Goal: Transaction & Acquisition: Book appointment/travel/reservation

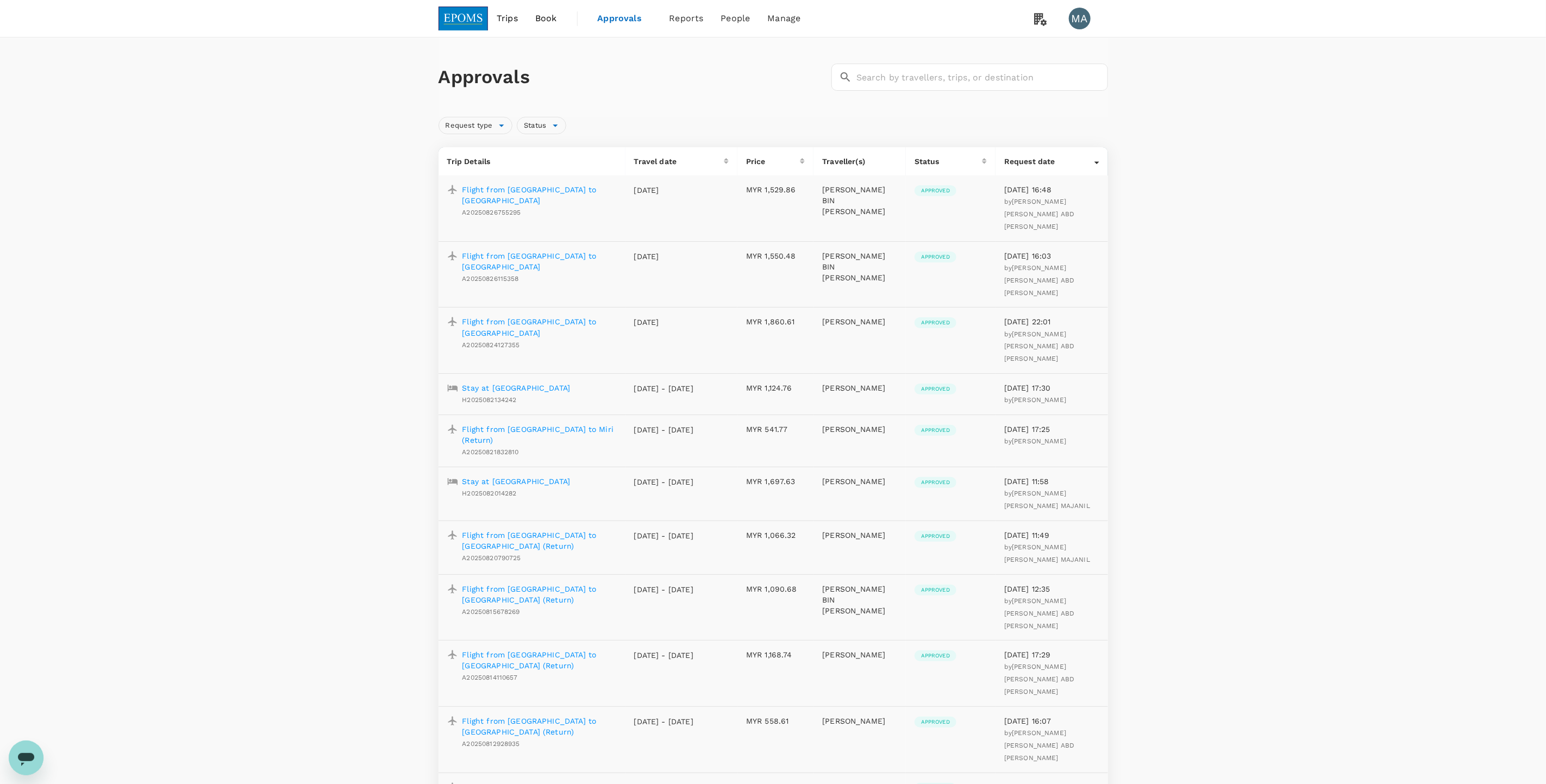
click at [543, 25] on link "Book" at bounding box center [546, 18] width 39 height 37
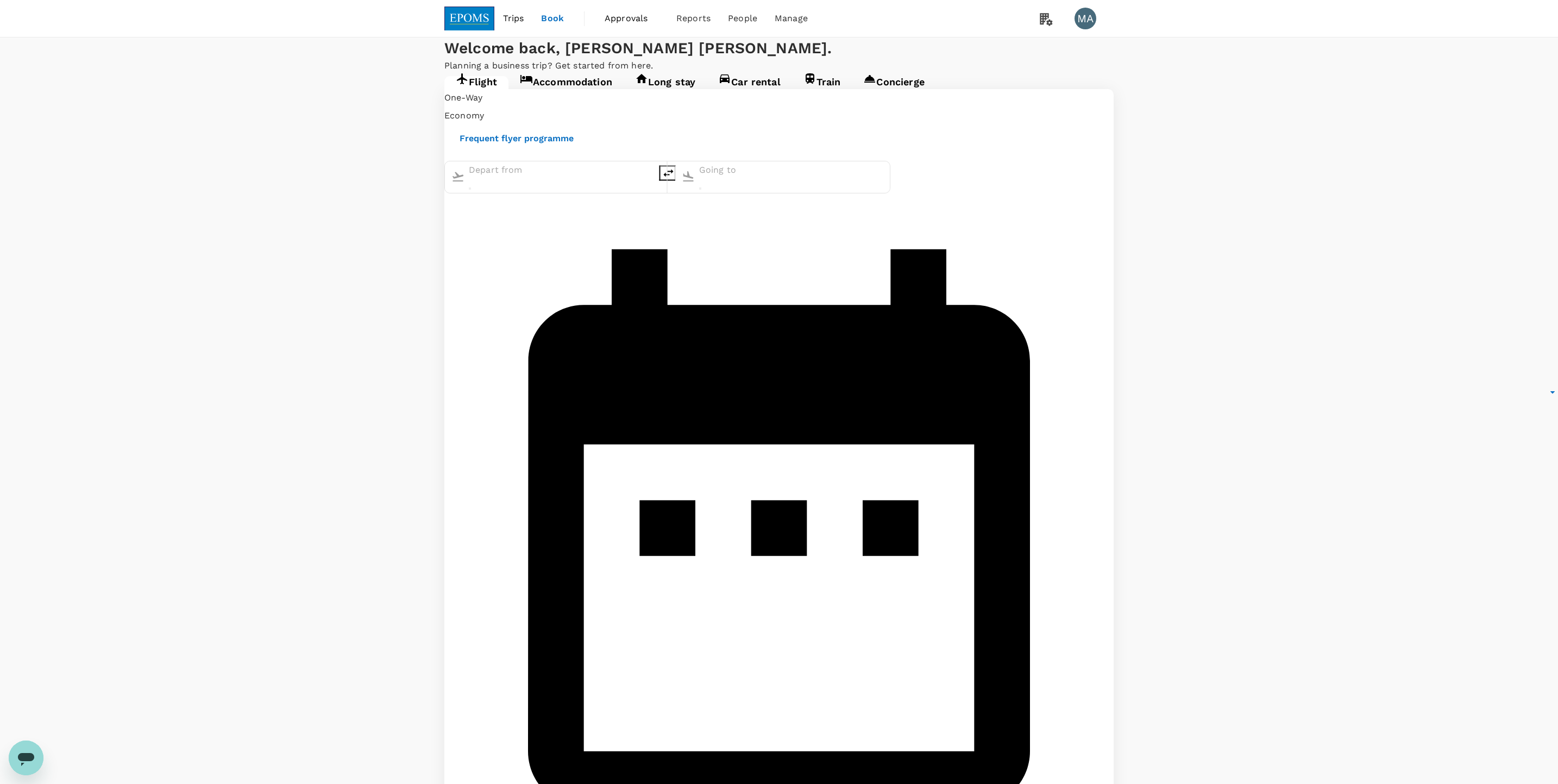
type input "[PERSON_NAME] (JHB)"
type input "Miri Intl (MYY)"
type input "[PERSON_NAME] (JHB)"
type input "Miri Intl (MYY)"
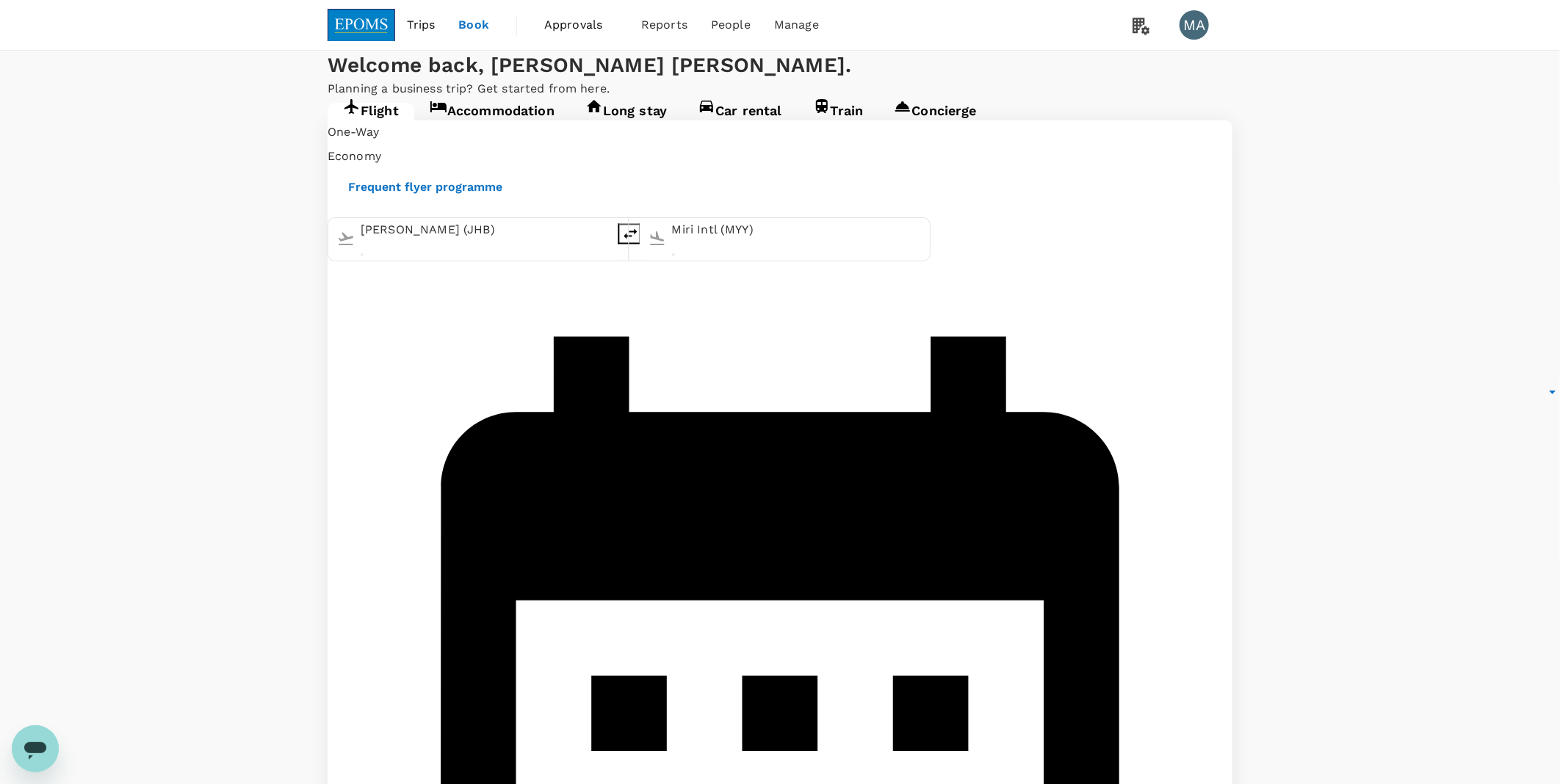
click at [639, 242] on icon "delete" at bounding box center [630, 234] width 18 height 18
type input "Miri Intl (MYY)"
type input "[PERSON_NAME] (JHB)"
click at [489, 242] on input "Miri Intl (MYY)" at bounding box center [485, 230] width 250 height 24
click at [489, 290] on p "[GEOGRAPHIC_DATA] Intl" at bounding box center [467, 282] width 288 height 15
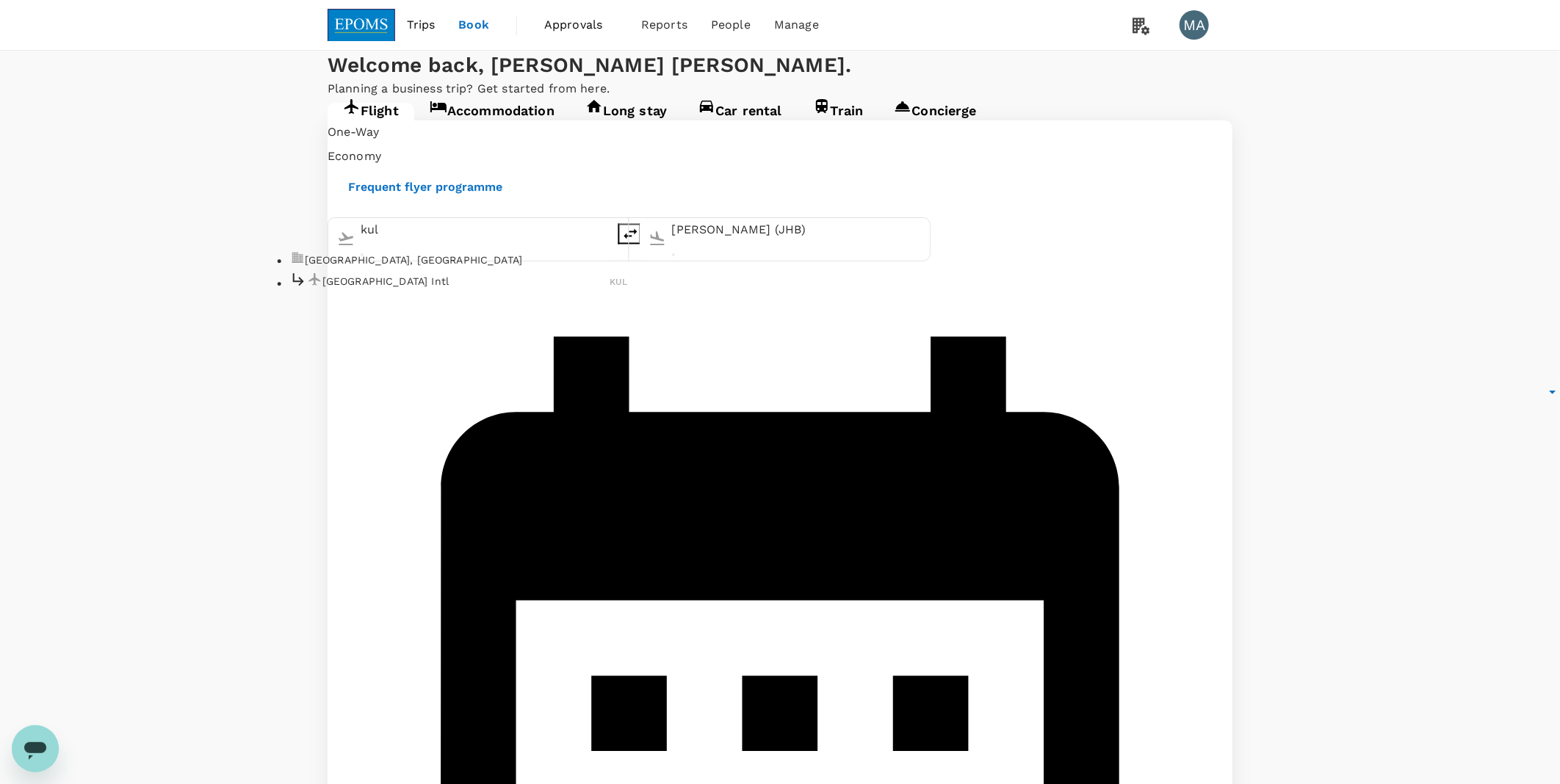
type input "Kuala Lumpur Intl ([GEOGRAPHIC_DATA])"
click at [752, 242] on input "[PERSON_NAME] (JHB)" at bounding box center [796, 230] width 250 height 24
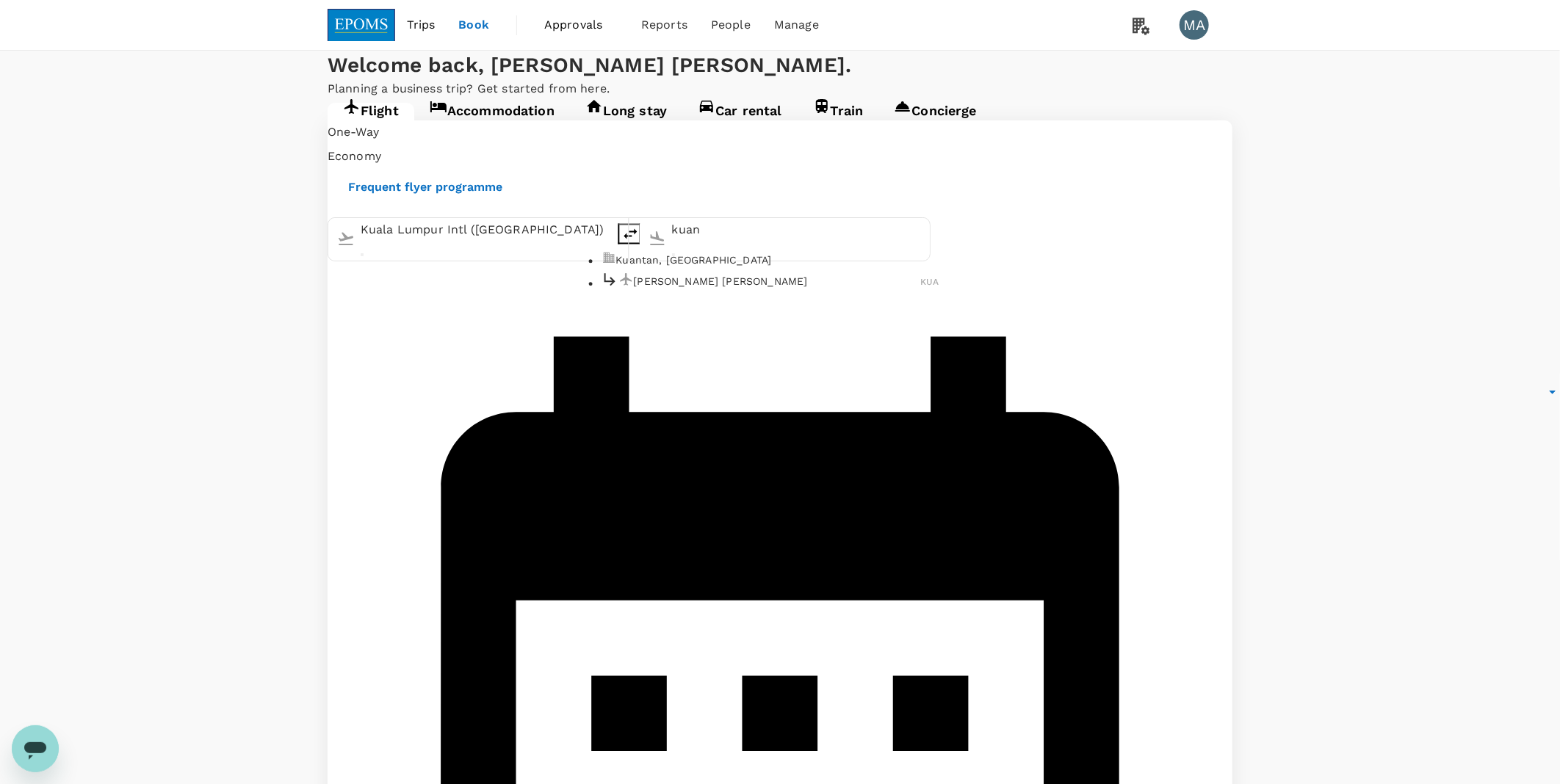
click at [737, 293] on div "[PERSON_NAME] [PERSON_NAME] KUA" at bounding box center [769, 282] width 338 height 23
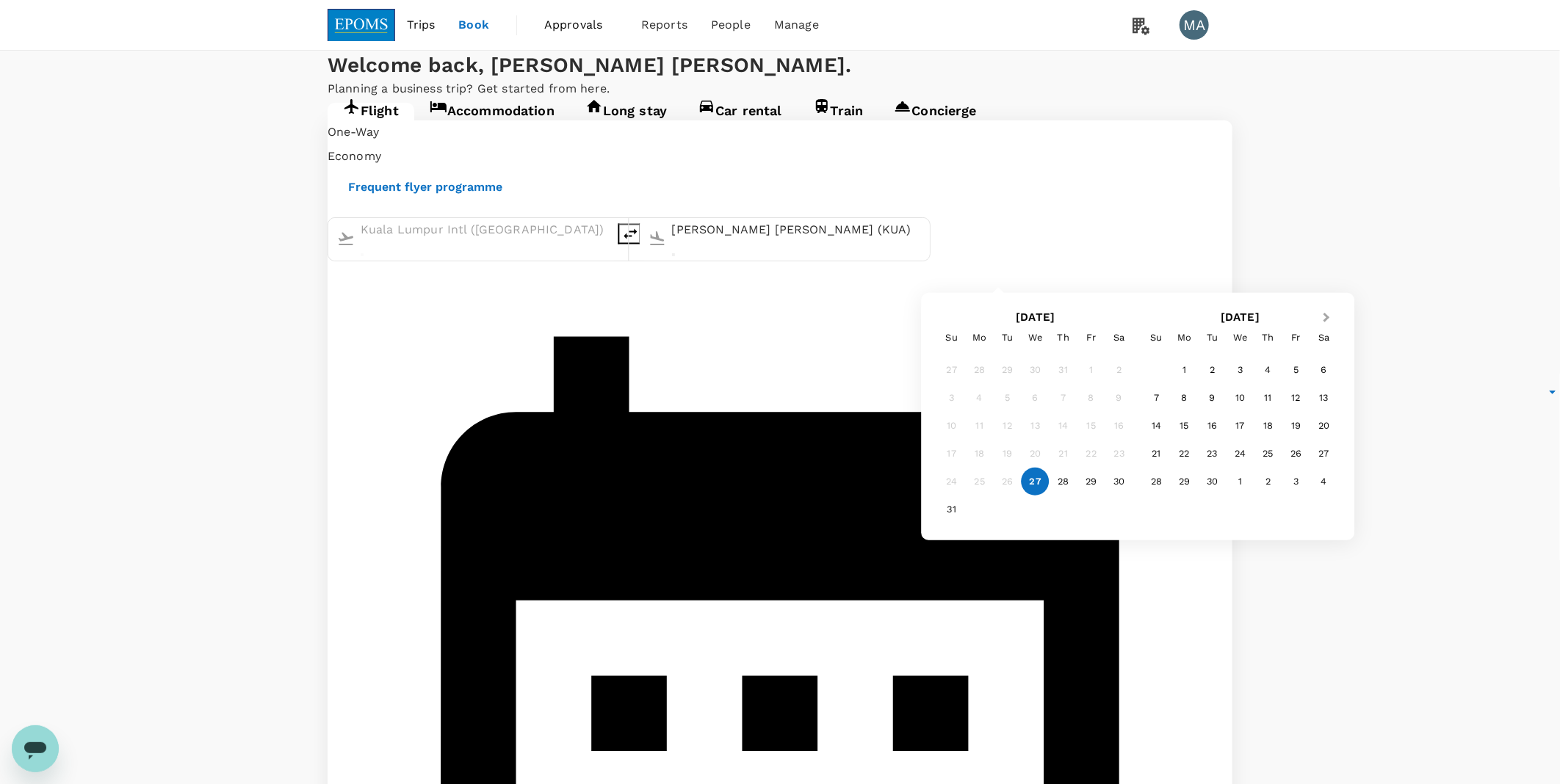
type input "[PERSON_NAME] [PERSON_NAME] (KUA)"
click at [1327, 317] on span "Next Month" at bounding box center [1327, 318] width 0 height 17
click at [1003, 400] on div "9" at bounding box center [1008, 398] width 28 height 28
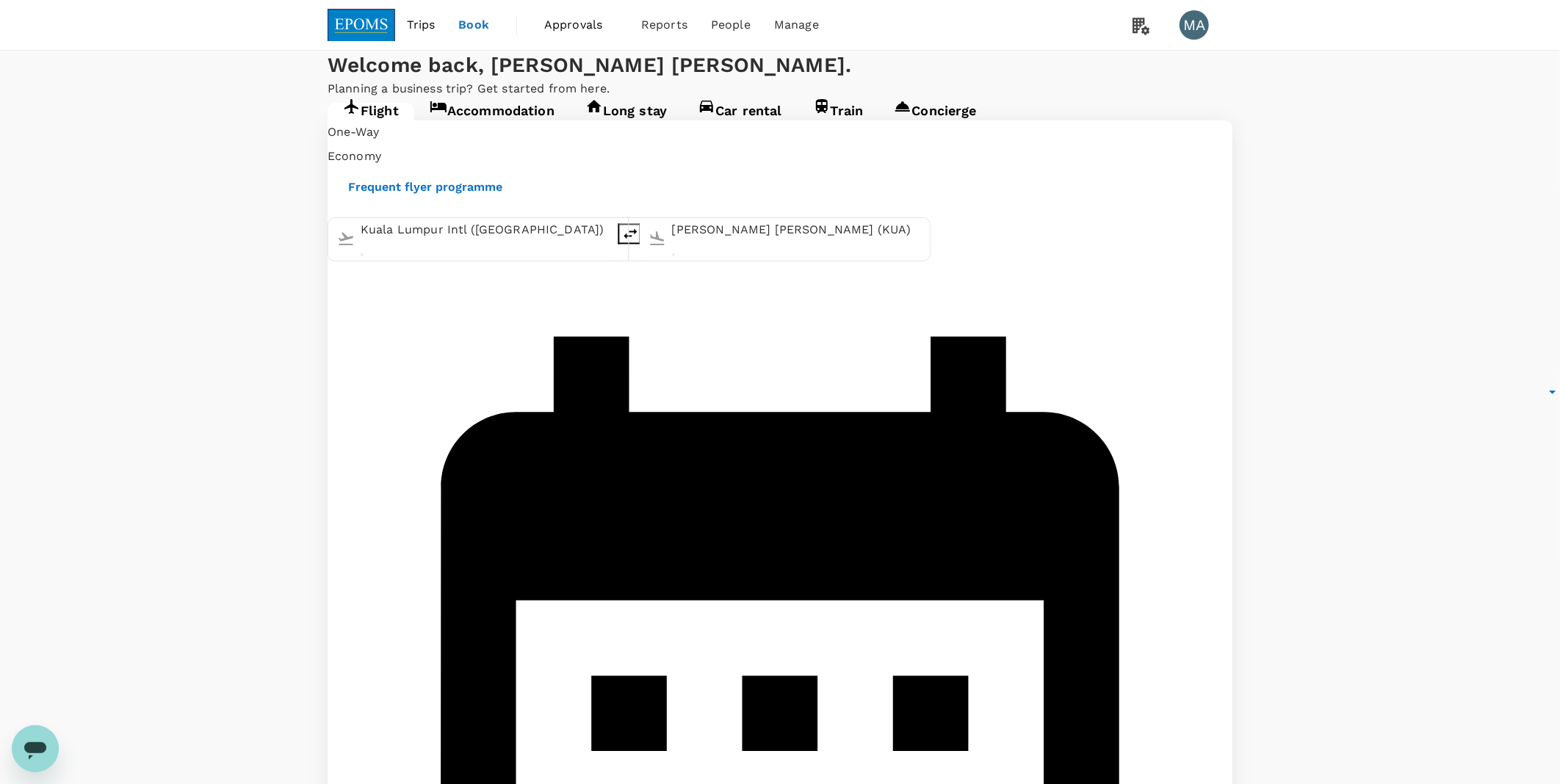
type input "roundtrip"
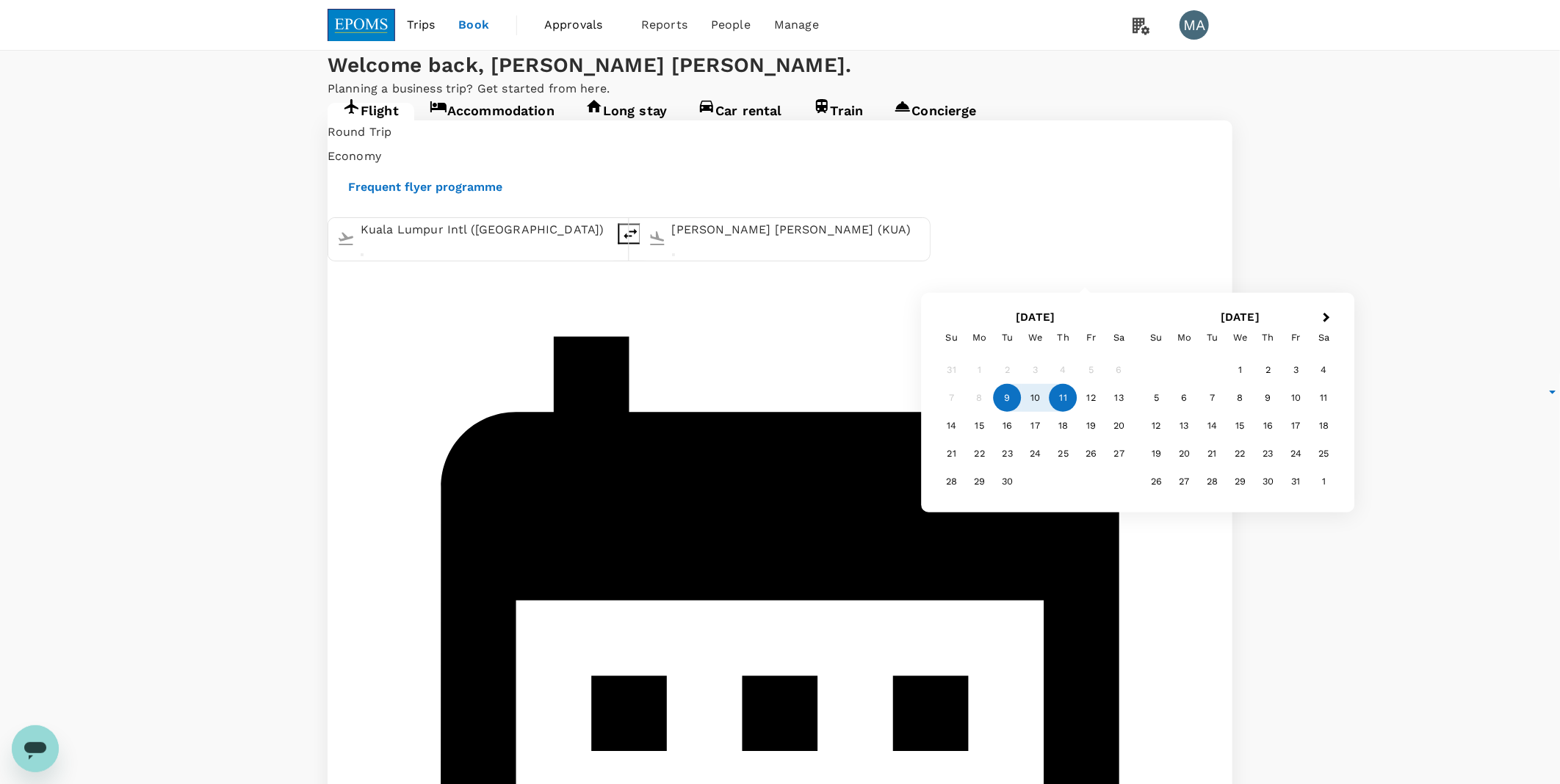
click at [1062, 400] on div "11" at bounding box center [1063, 398] width 28 height 28
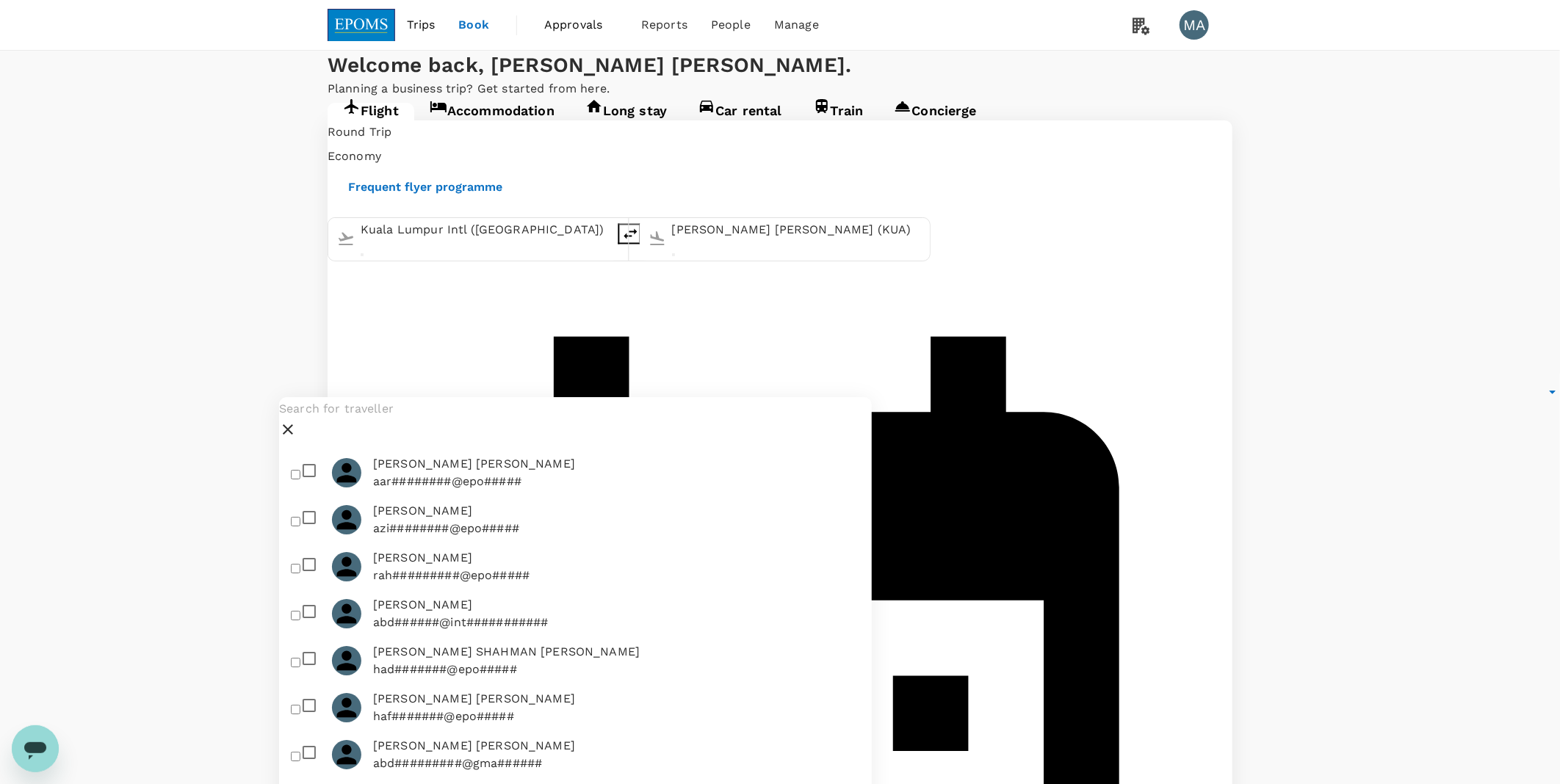
click at [445, 415] on input "text" at bounding box center [575, 408] width 593 height 24
click at [425, 421] on input "text" at bounding box center [575, 408] width 593 height 24
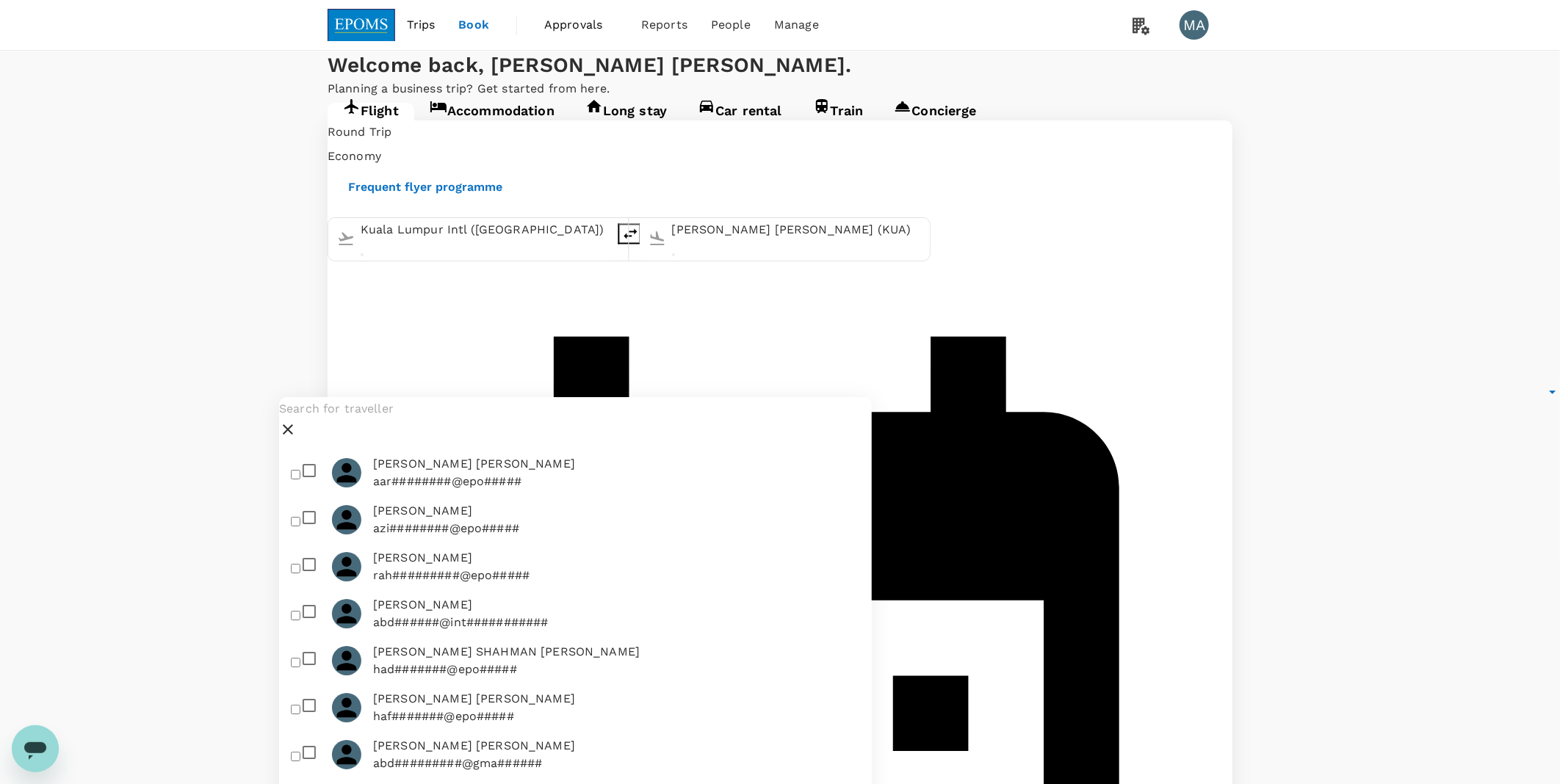
click at [425, 404] on div at bounding box center [575, 420] width 593 height 47
click at [429, 415] on input "text" at bounding box center [575, 408] width 593 height 24
click at [426, 421] on input "text" at bounding box center [575, 408] width 593 height 24
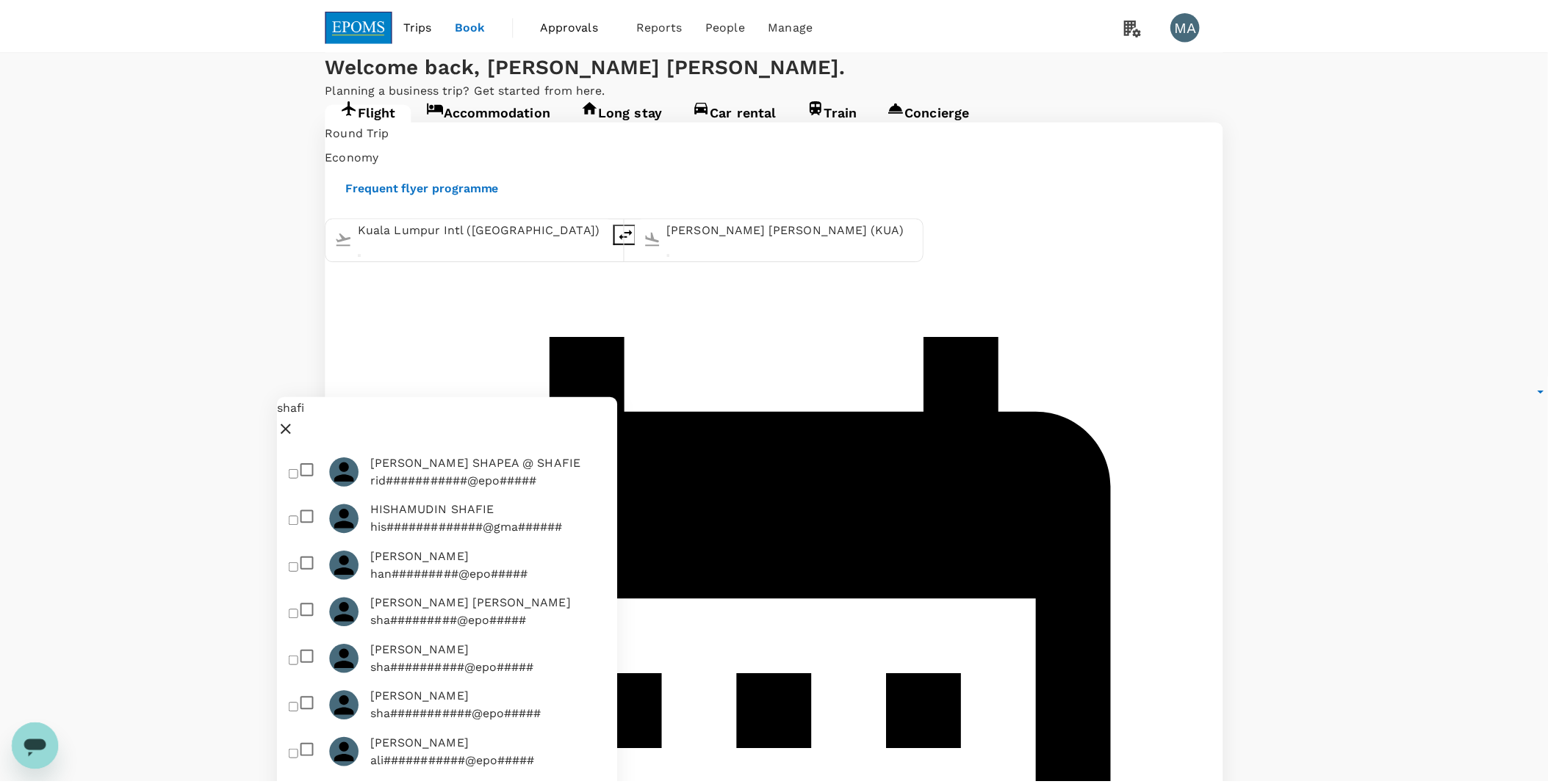
scroll to position [349, 0]
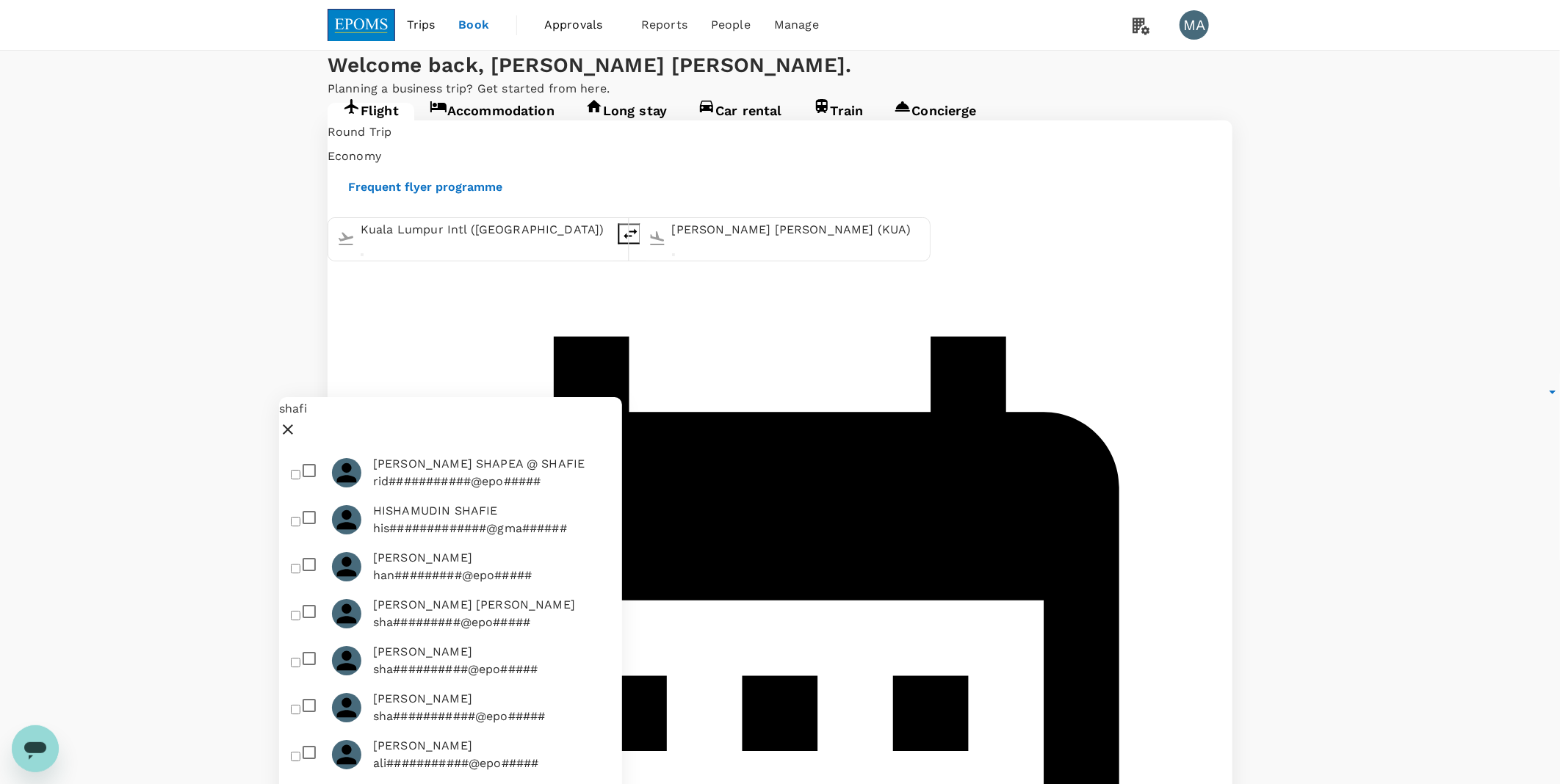
type input "shafi"
checkbox input "true"
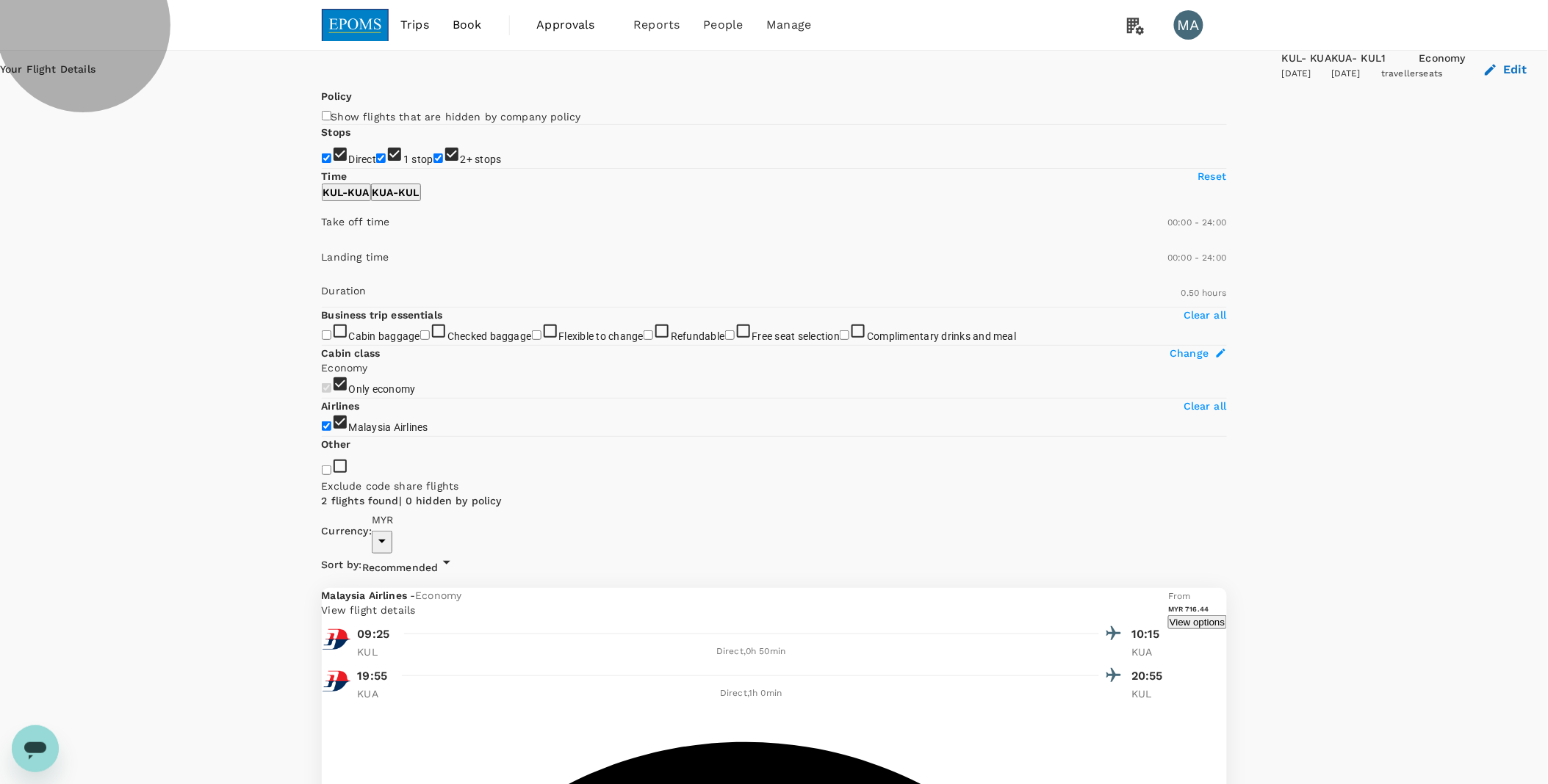
click at [1170, 615] on button "View options" at bounding box center [1197, 622] width 58 height 14
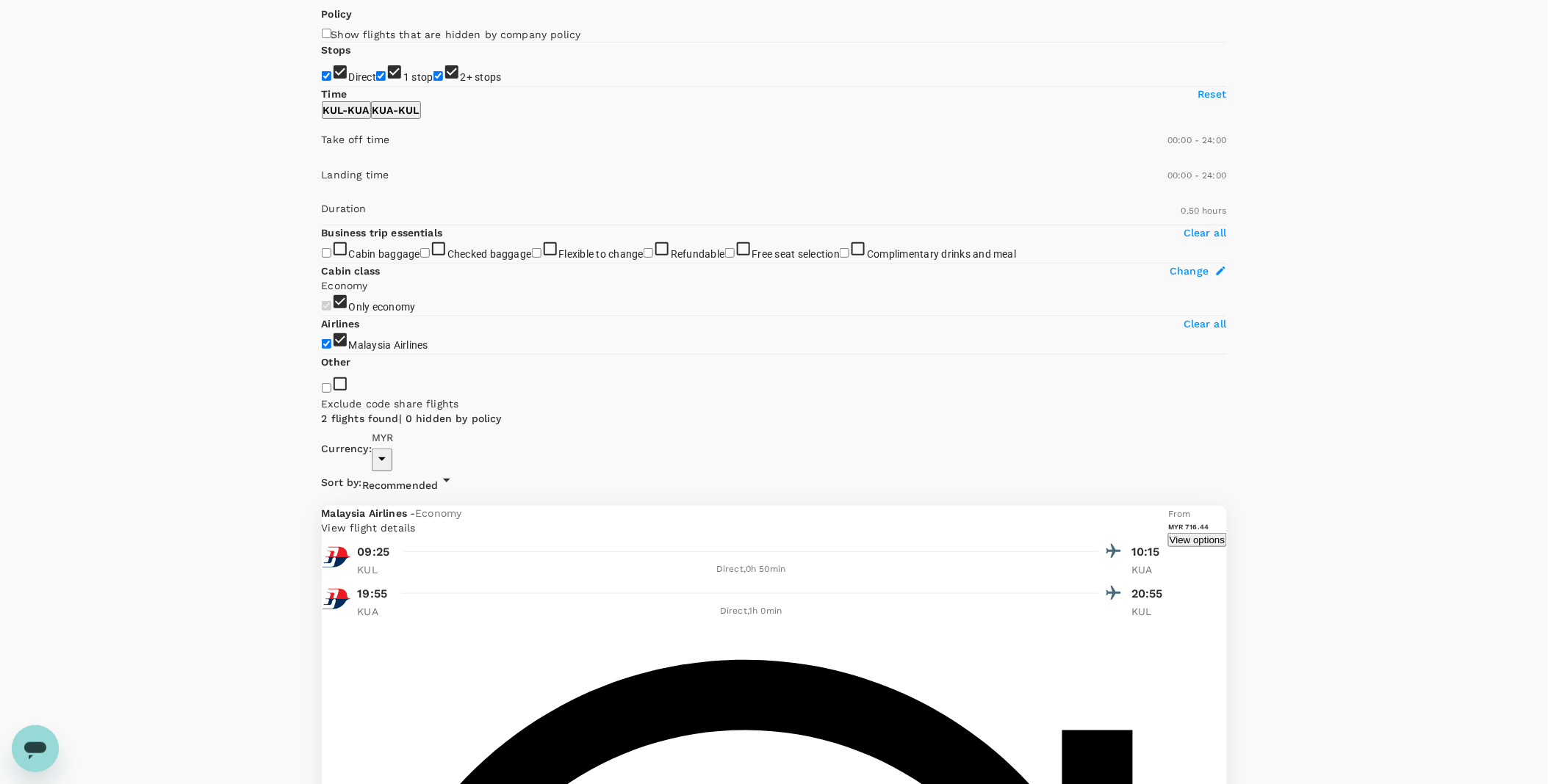
scroll to position [82, 0]
click at [419, 118] on p "KUA - KUL" at bounding box center [395, 111] width 47 height 15
click at [1168, 534] on button "View options" at bounding box center [1197, 540] width 58 height 14
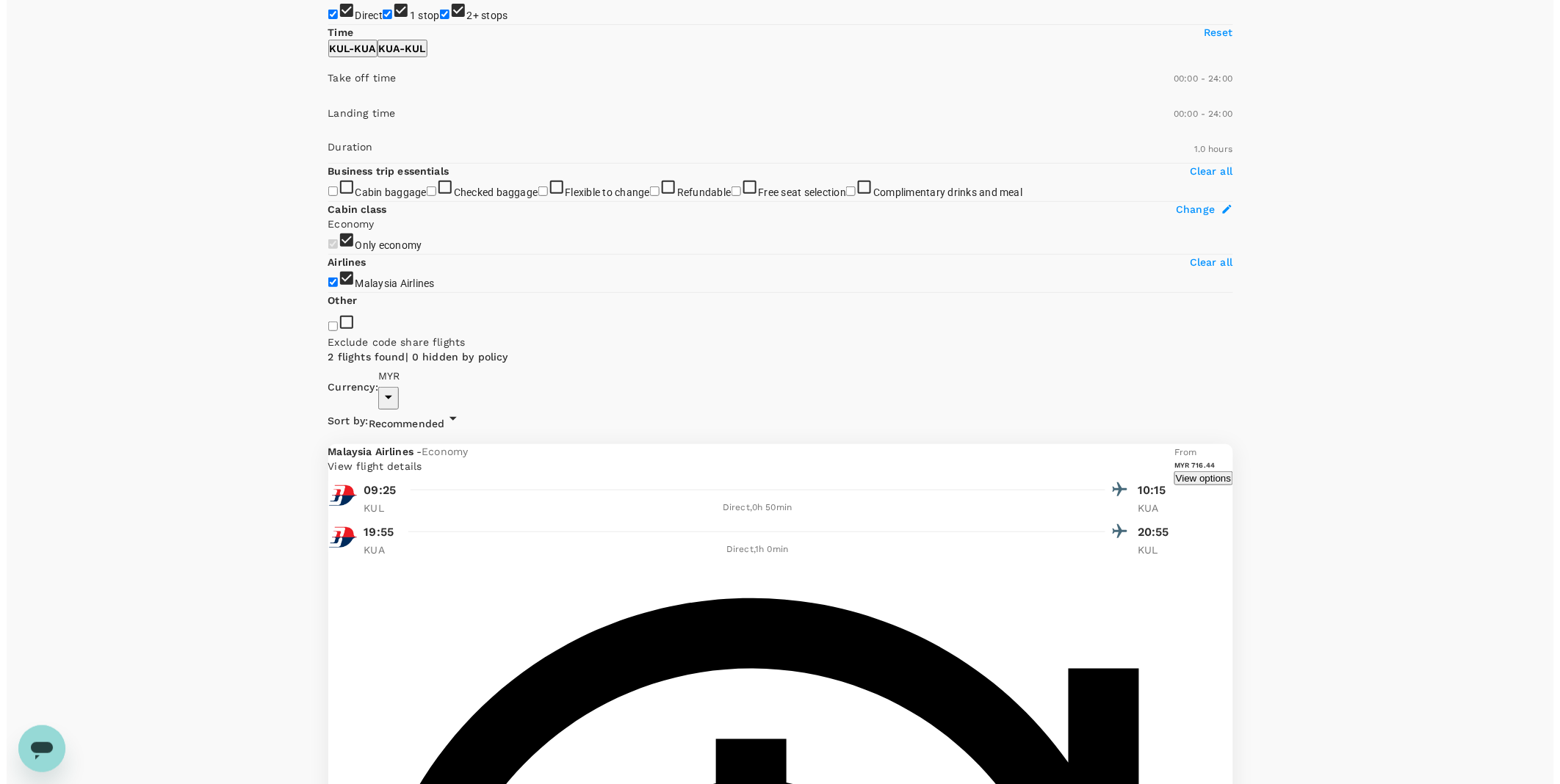
scroll to position [155, 0]
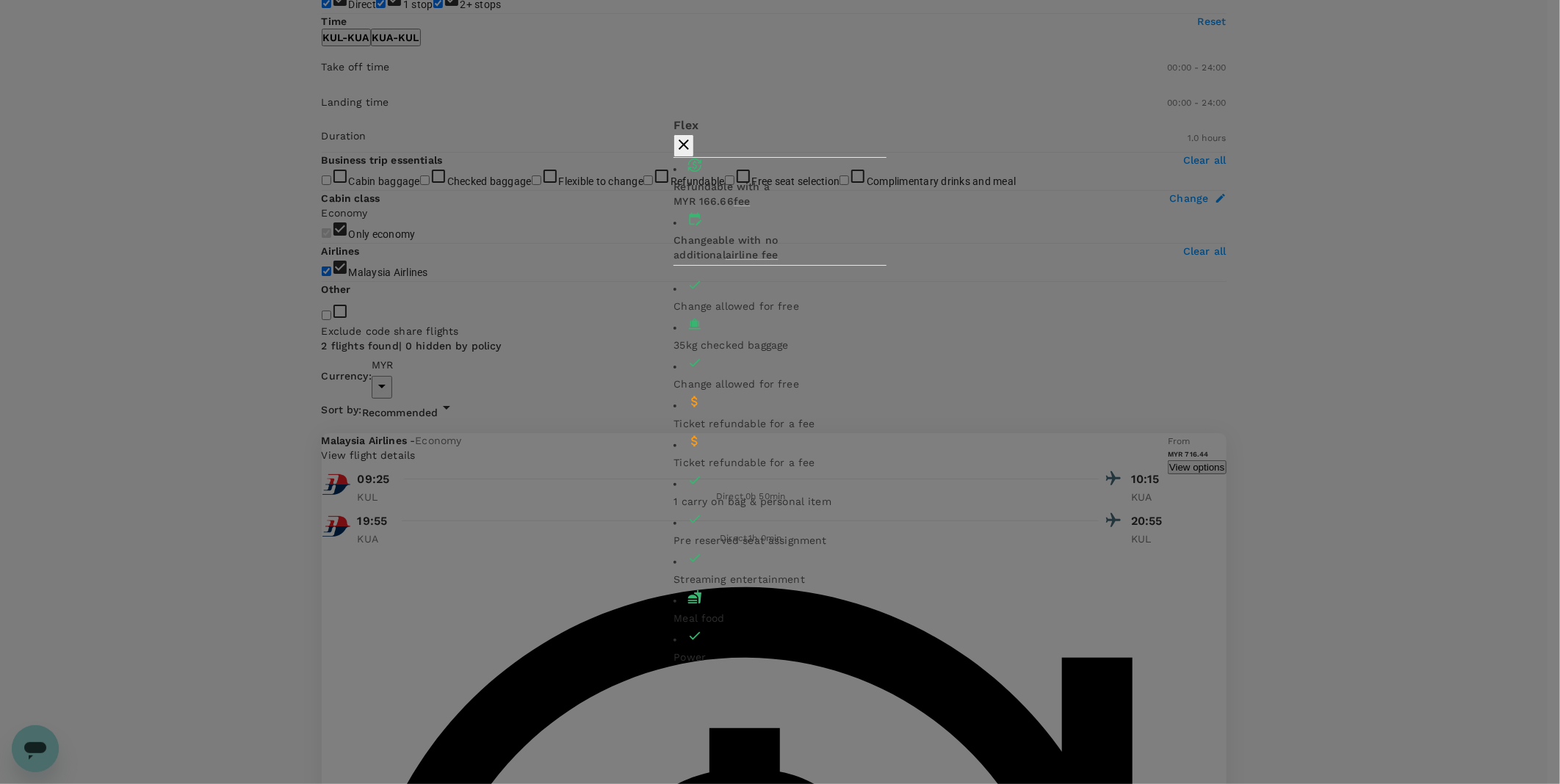
click at [692, 154] on icon "button" at bounding box center [684, 145] width 18 height 18
